Goal: Navigation & Orientation: Go to known website

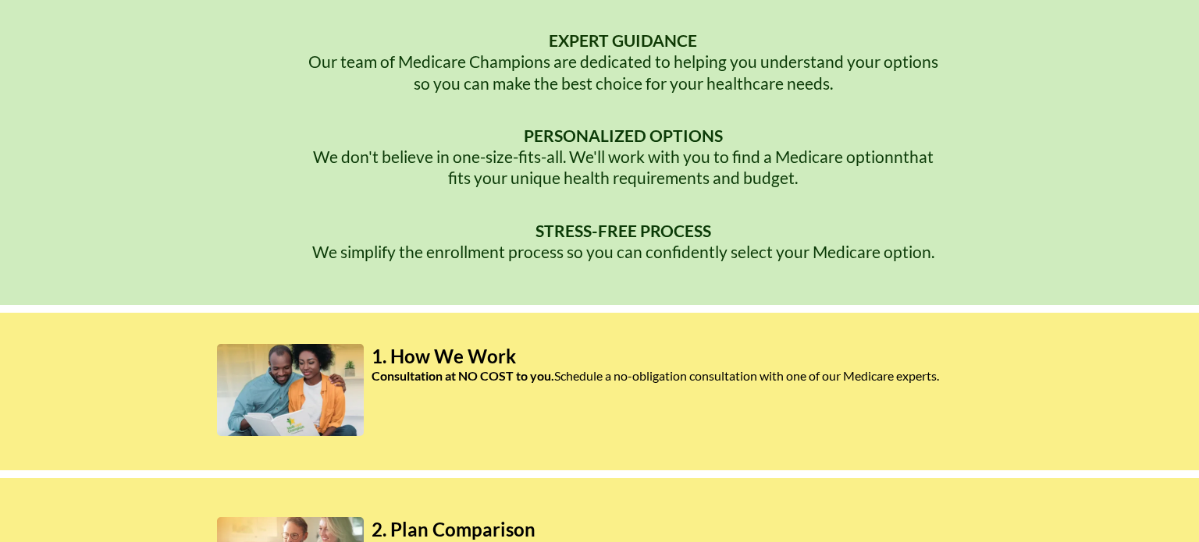
scroll to position [609, 0]
